Goal: Transaction & Acquisition: Purchase product/service

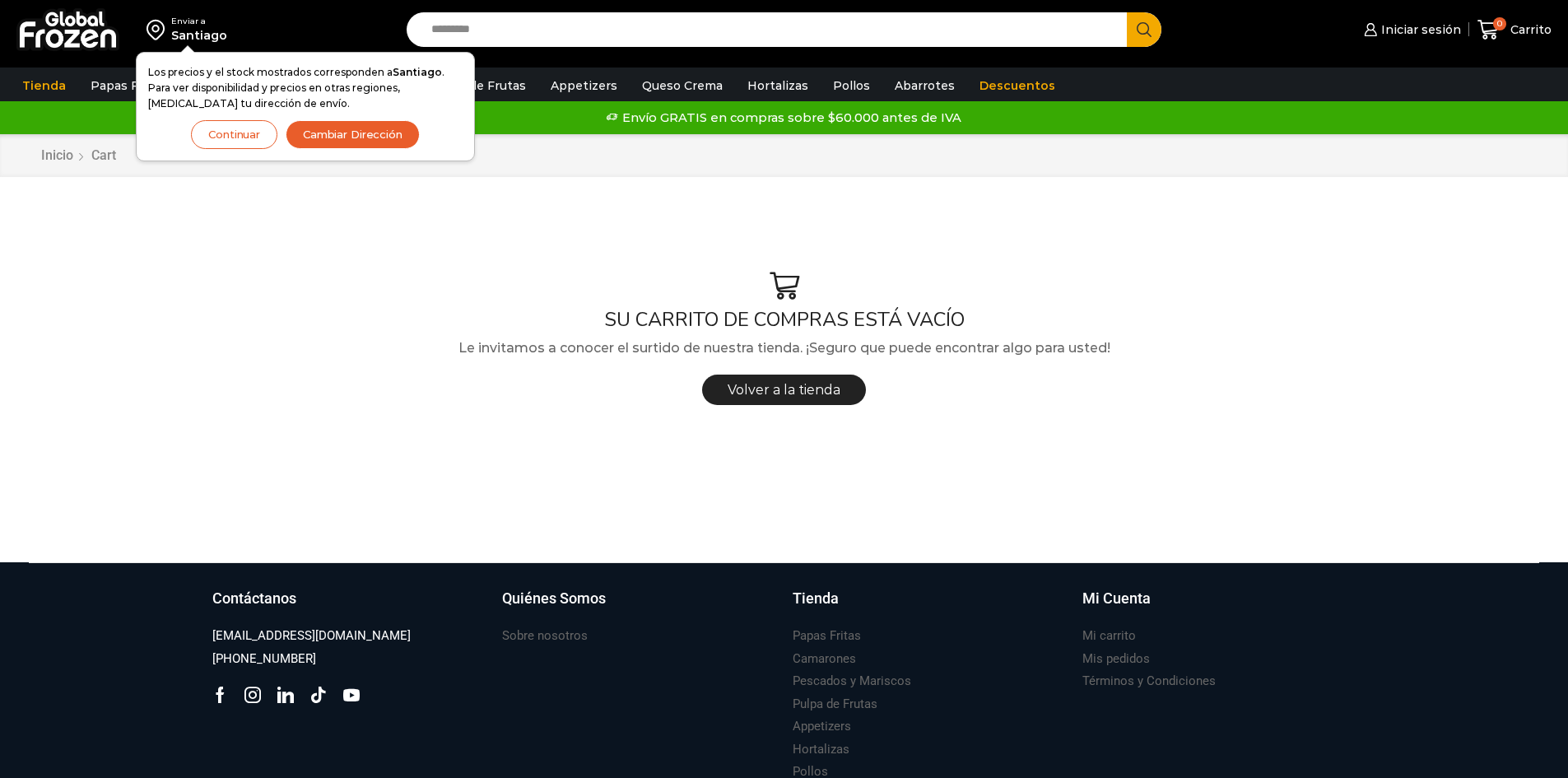
click at [779, 386] on span "Volver a la tienda" at bounding box center [784, 390] width 113 height 16
drag, startPoint x: 196, startPoint y: 132, endPoint x: 204, endPoint y: 129, distance: 8.5
click at [200, 129] on div "Los precios y el stock mostrados corresponden a Santiago . Para ver disponibili…" at bounding box center [305, 106] width 315 height 84
click at [208, 131] on button "Continuar" at bounding box center [234, 135] width 86 height 29
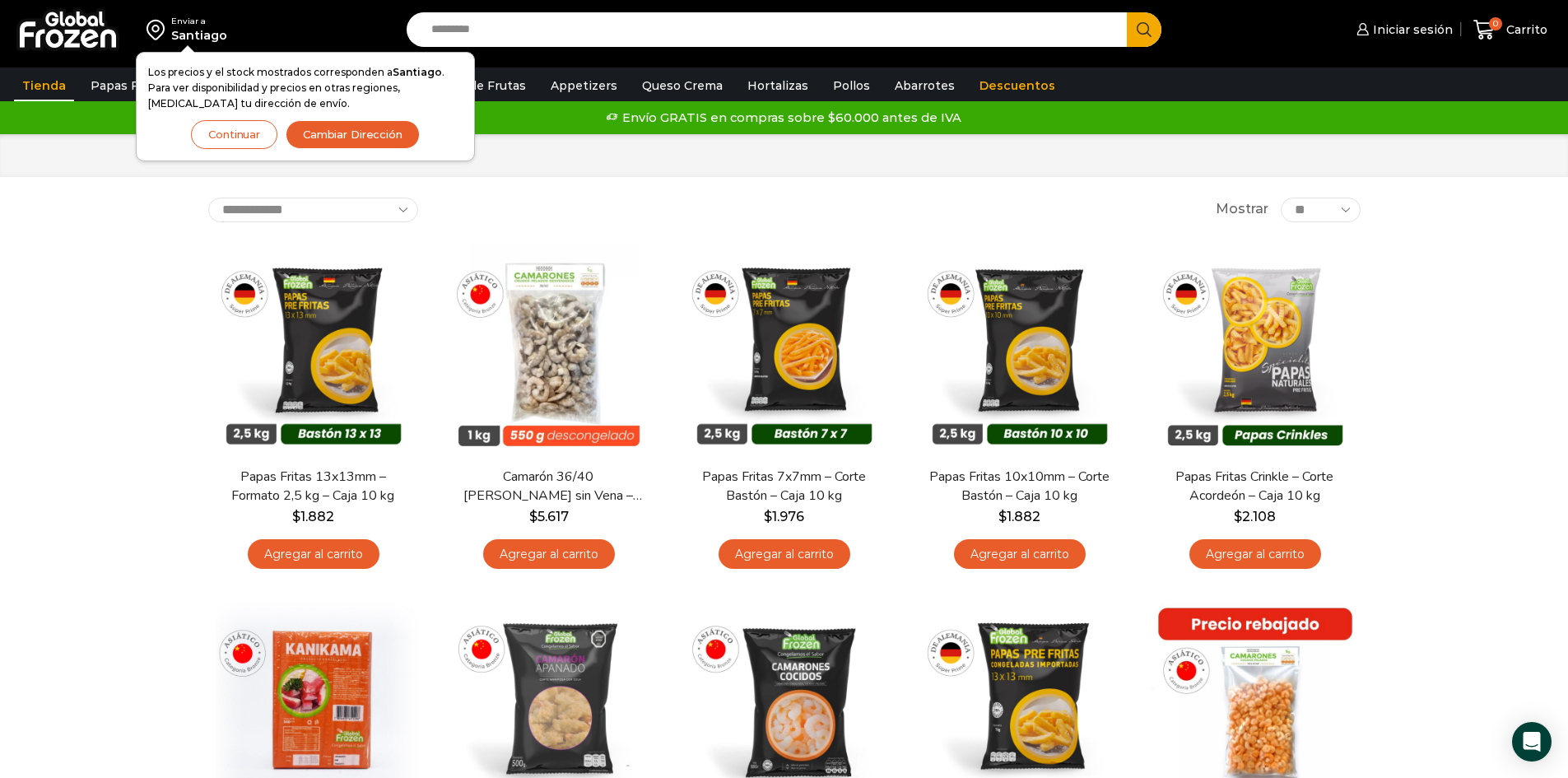
click at [644, 28] on input "Search input" at bounding box center [771, 29] width 696 height 34
click at [320, 128] on button "Cambiar Dirección" at bounding box center [353, 135] width 135 height 29
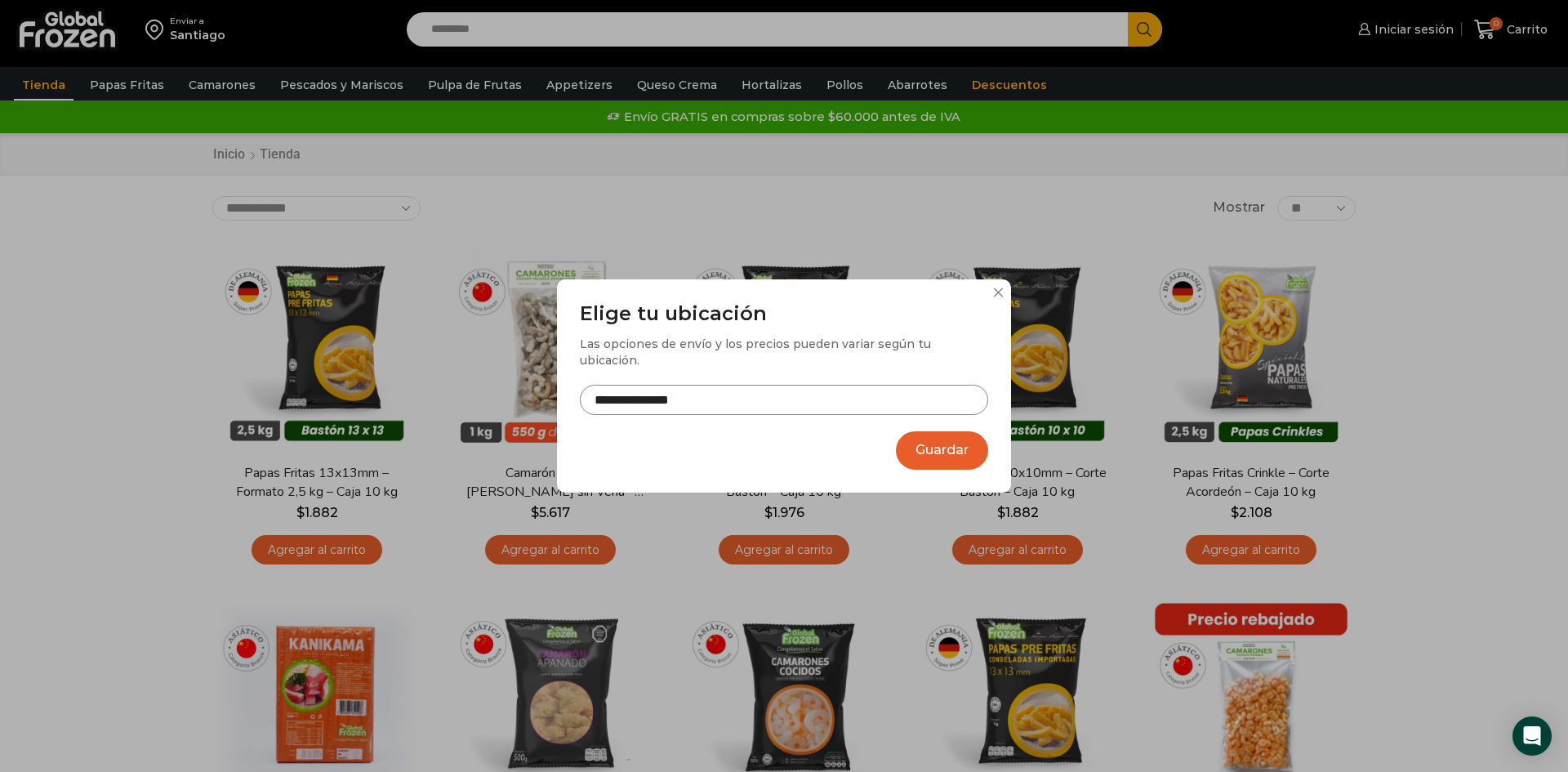
click at [953, 437] on button "Guardar" at bounding box center [942, 450] width 92 height 39
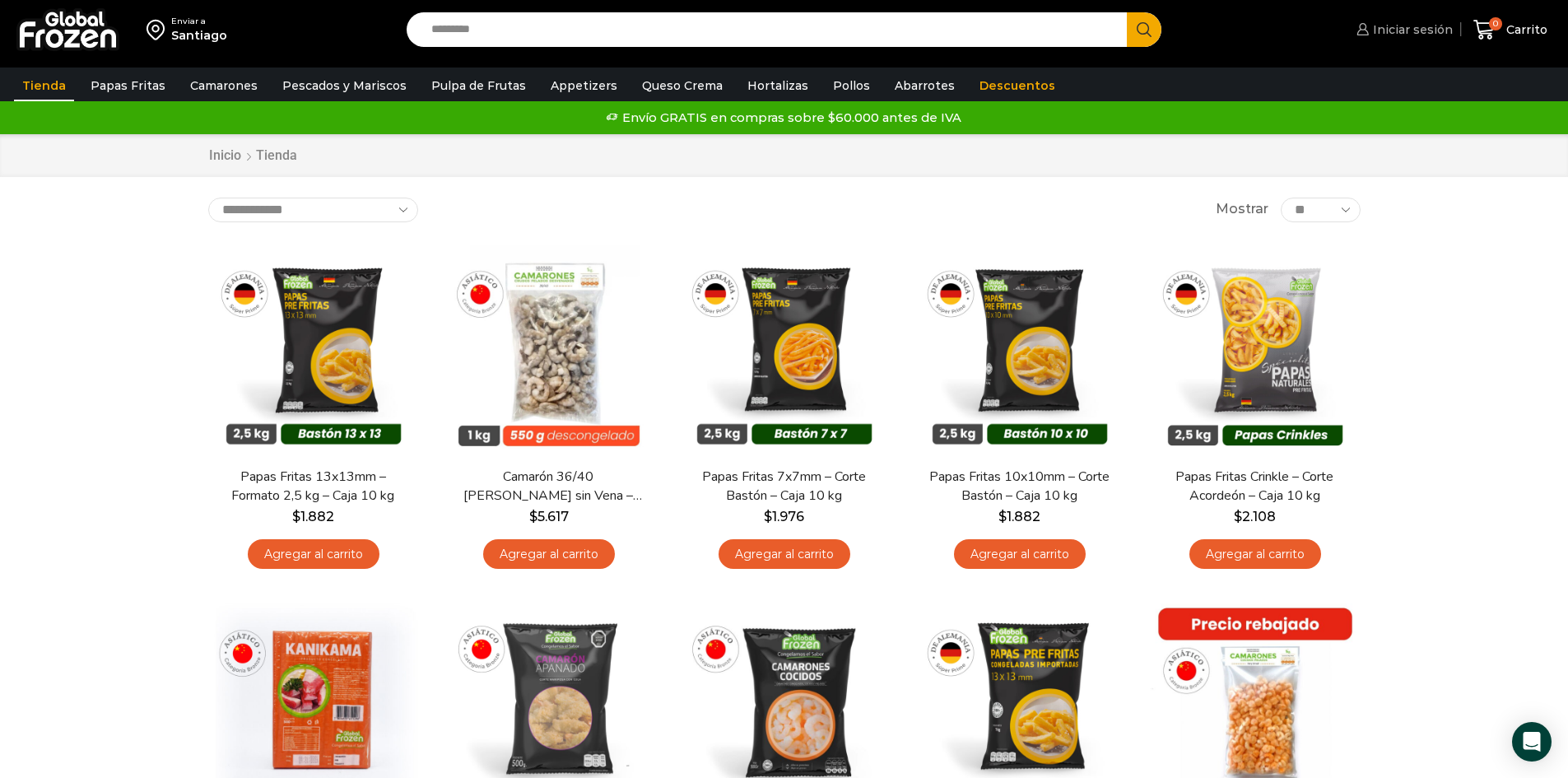
click at [1402, 25] on span "Iniciar sesión" at bounding box center [1410, 30] width 84 height 17
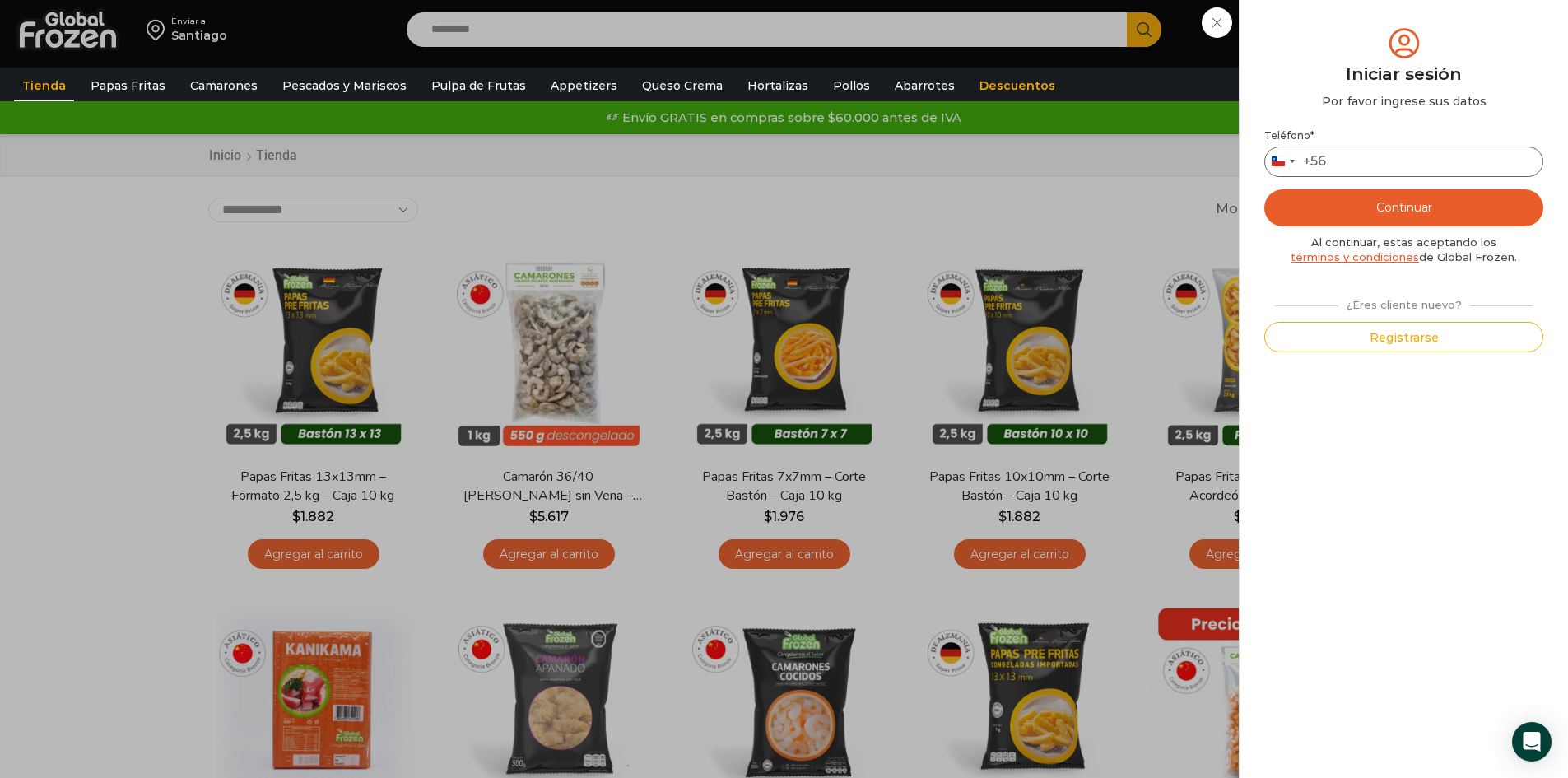
click at [1439, 163] on input "Teléfono *" at bounding box center [1404, 162] width 279 height 31
type input "*********"
click at [1451, 223] on button "Continuar" at bounding box center [1404, 208] width 279 height 37
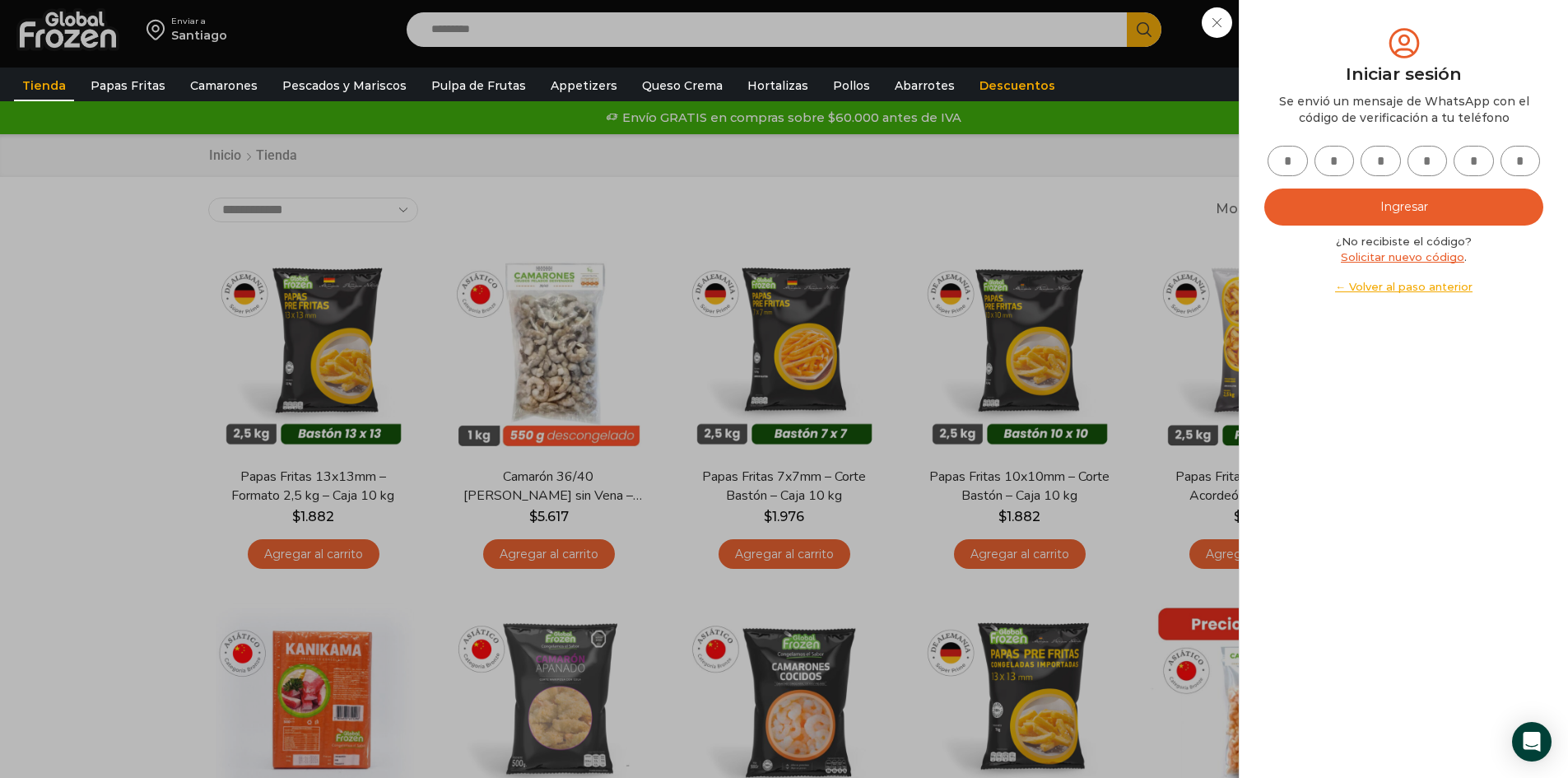
click at [1284, 155] on input "text" at bounding box center [1287, 161] width 40 height 31
type input "*"
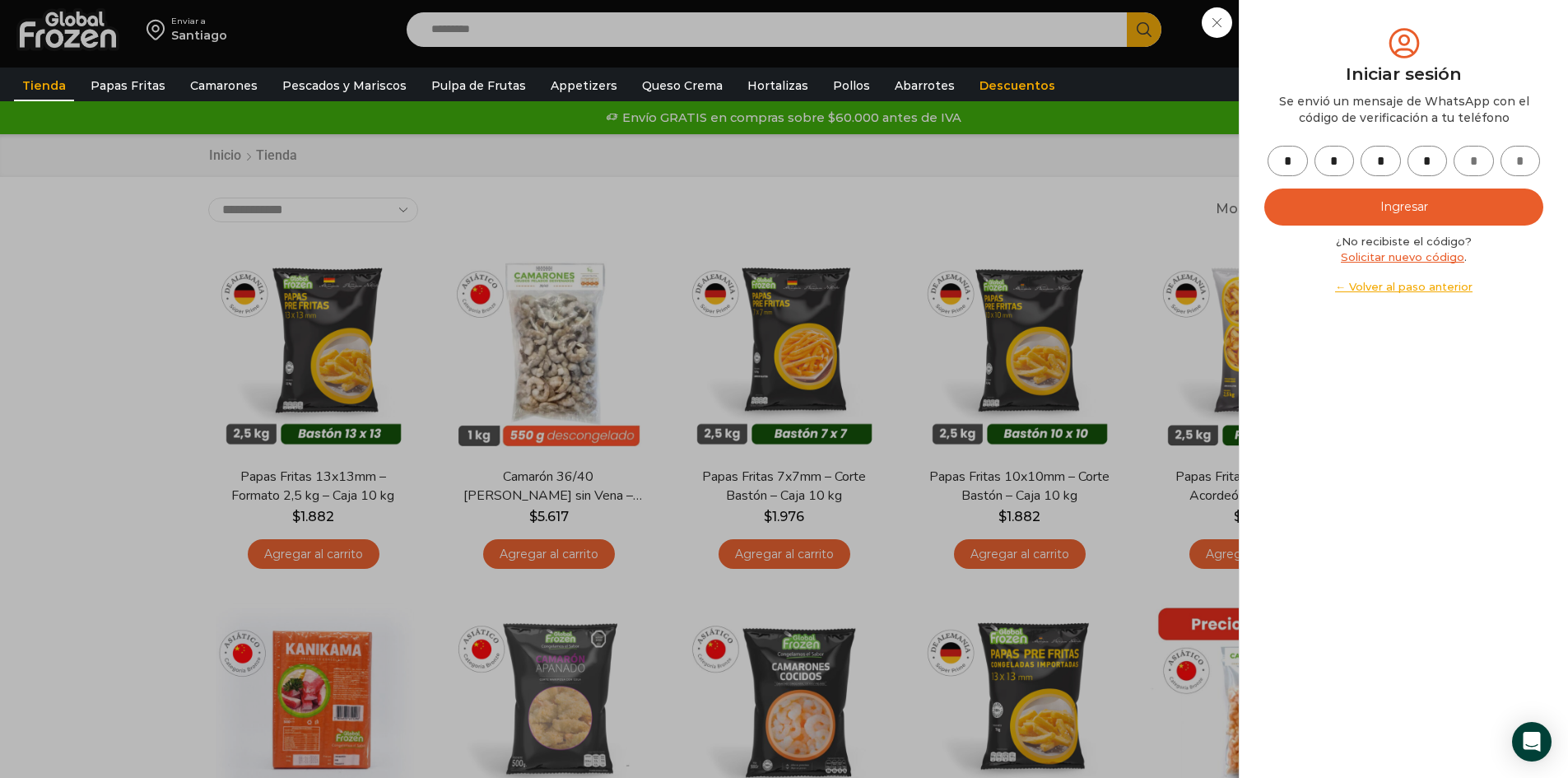
type input "*"
click at [1391, 203] on button "Ingresar" at bounding box center [1404, 207] width 279 height 37
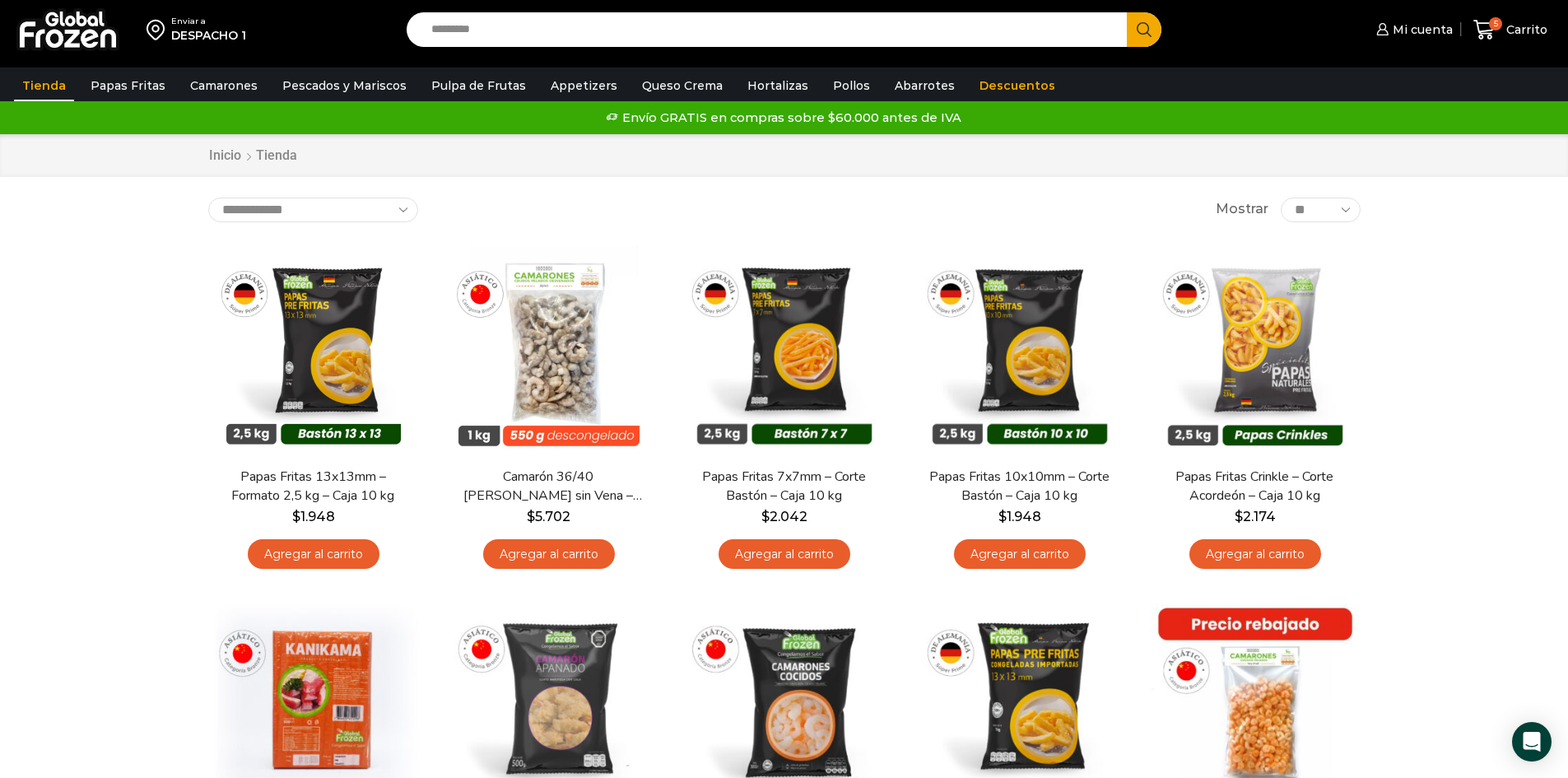
click at [614, 25] on input "Search input" at bounding box center [771, 29] width 696 height 34
type input "*****"
click at [1126, 12] on button "Search" at bounding box center [1143, 29] width 34 height 34
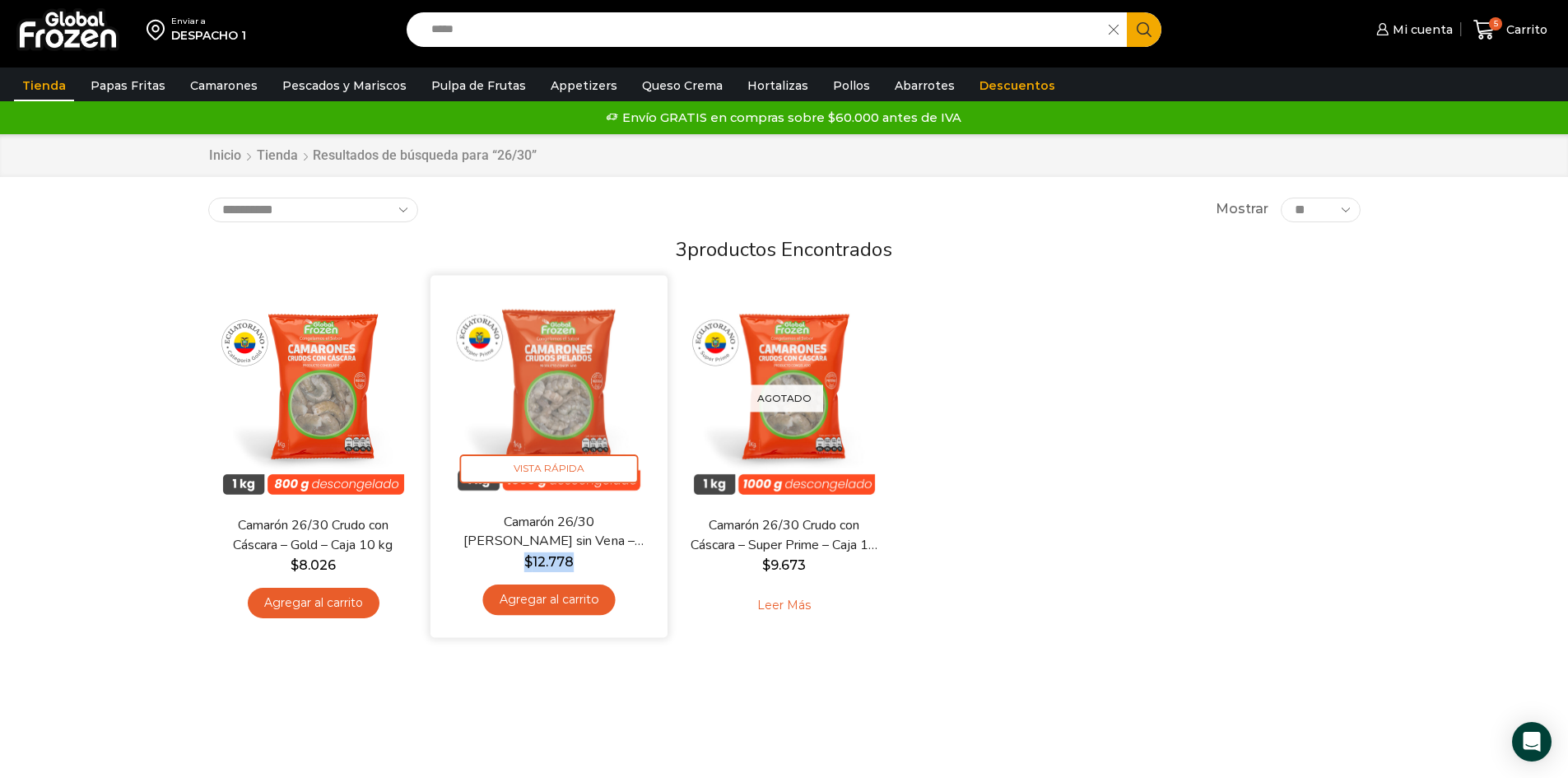
drag, startPoint x: 577, startPoint y: 565, endPoint x: 519, endPoint y: 553, distance: 59.2
click at [519, 553] on span "$ 12.778" at bounding box center [548, 562] width 212 height 19
copy bdi "$ 12.778"
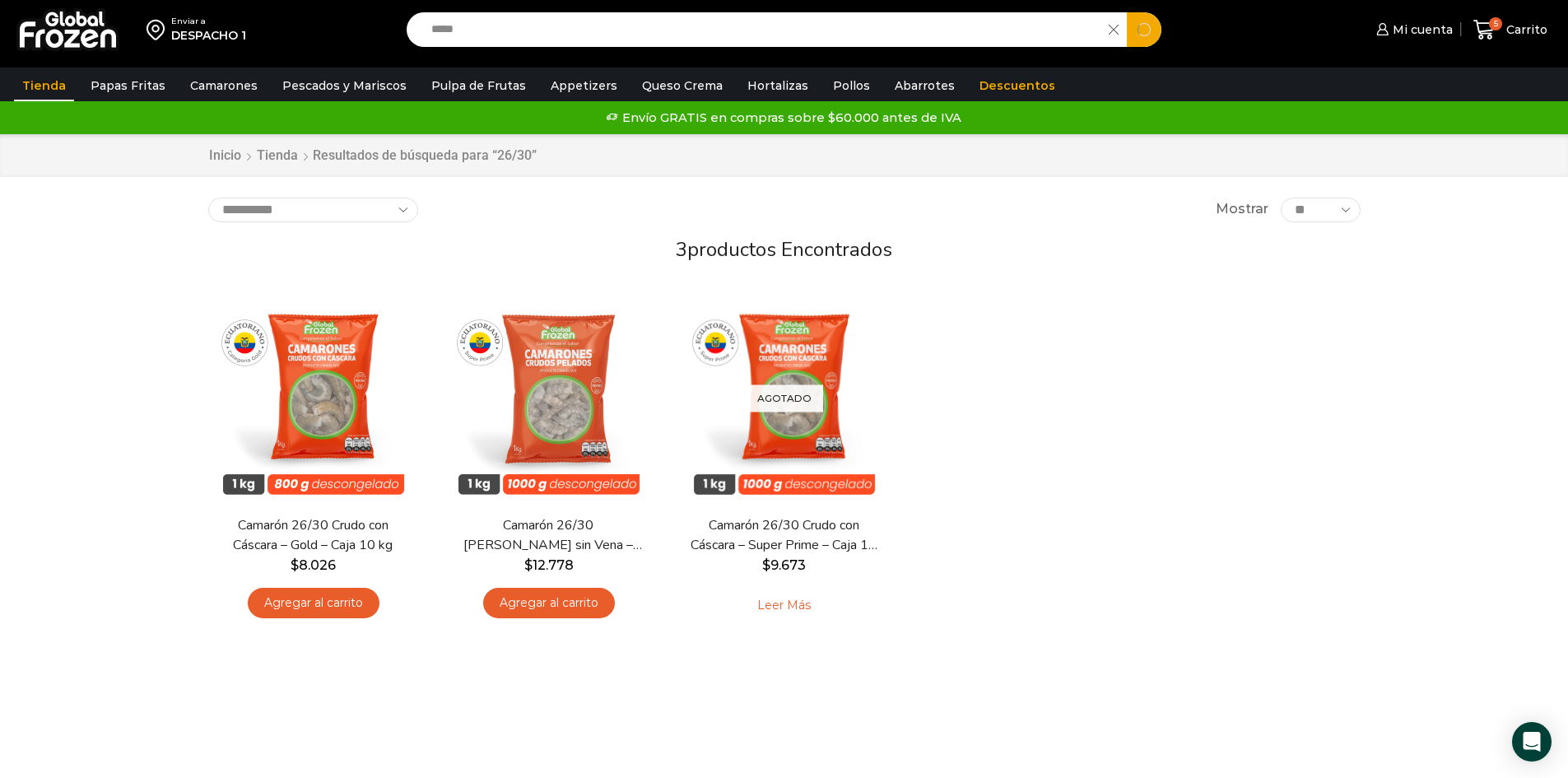
drag, startPoint x: 495, startPoint y: 39, endPoint x: 248, endPoint y: -45, distance: 260.9
click at [248, 0] on html "WordPress WooCommerce Themes Enviar a DESPACHO 1 Search input ***** Search Mi c…" at bounding box center [784, 580] width 1568 height 1161
type input "*****"
click at [1126, 12] on button "Search" at bounding box center [1143, 29] width 34 height 34
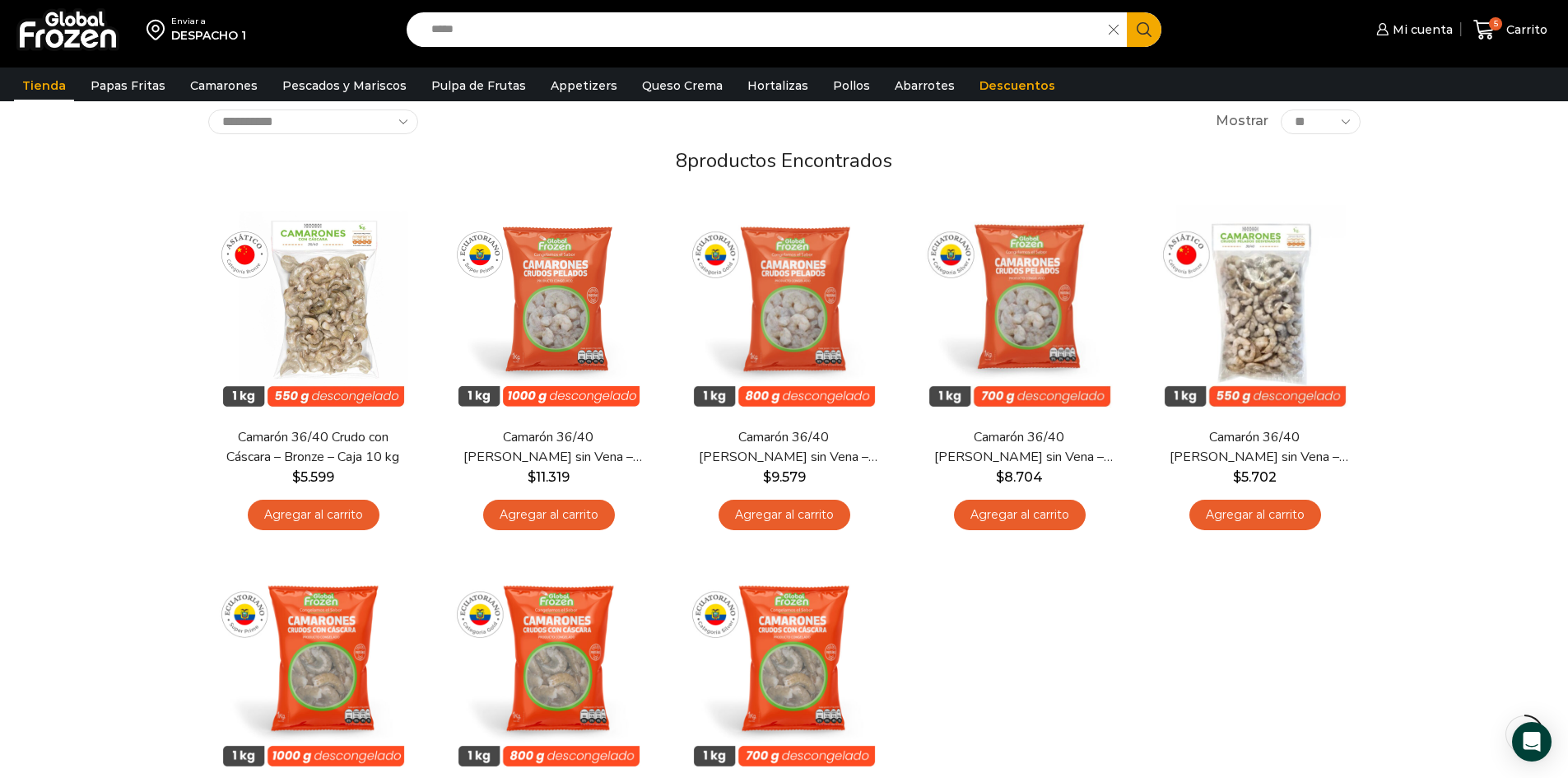
scroll to position [83, 0]
